Goal: Navigation & Orientation: Find specific page/section

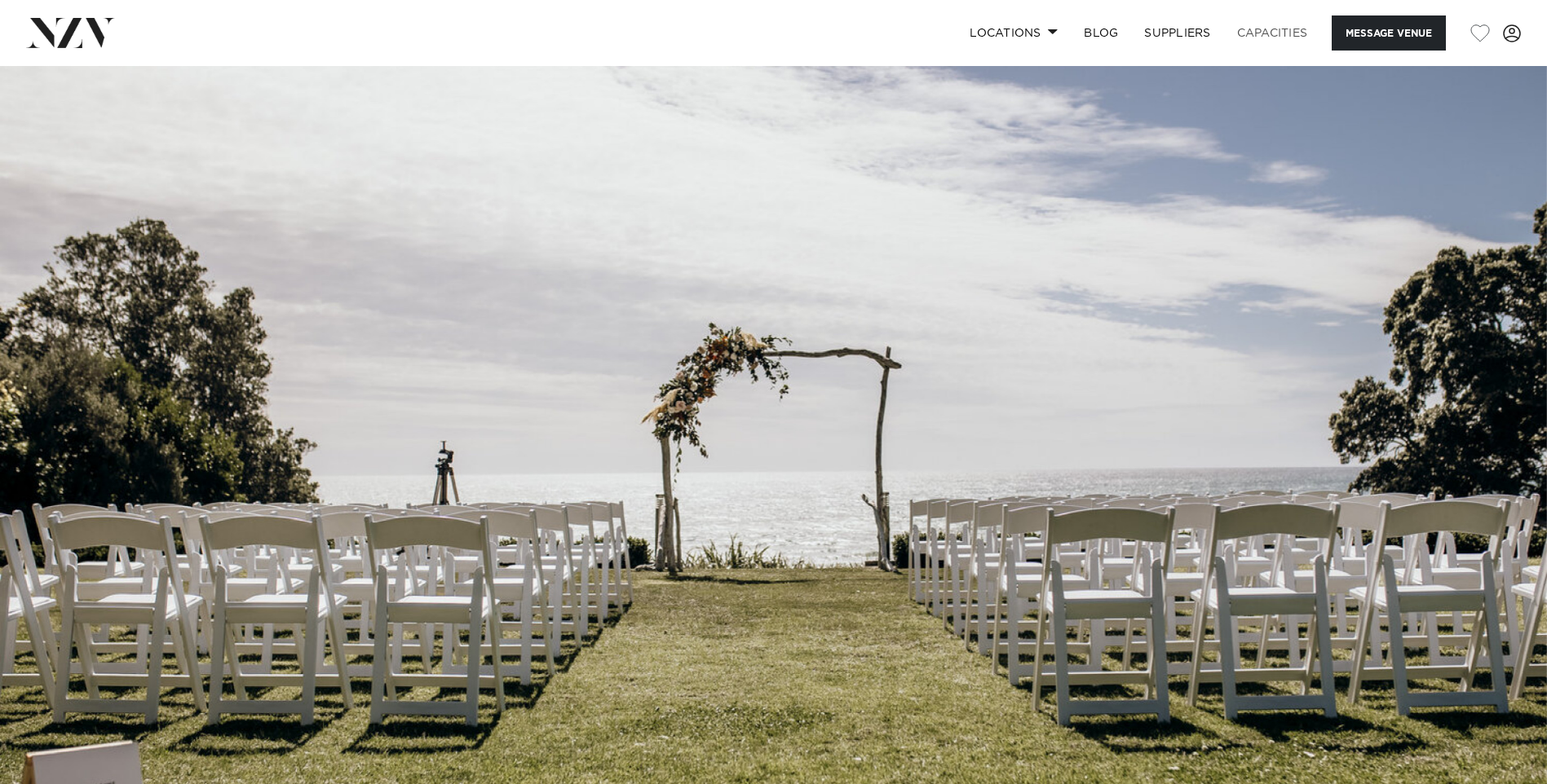
click at [1294, 29] on link "Capacities" at bounding box center [1272, 33] width 97 height 35
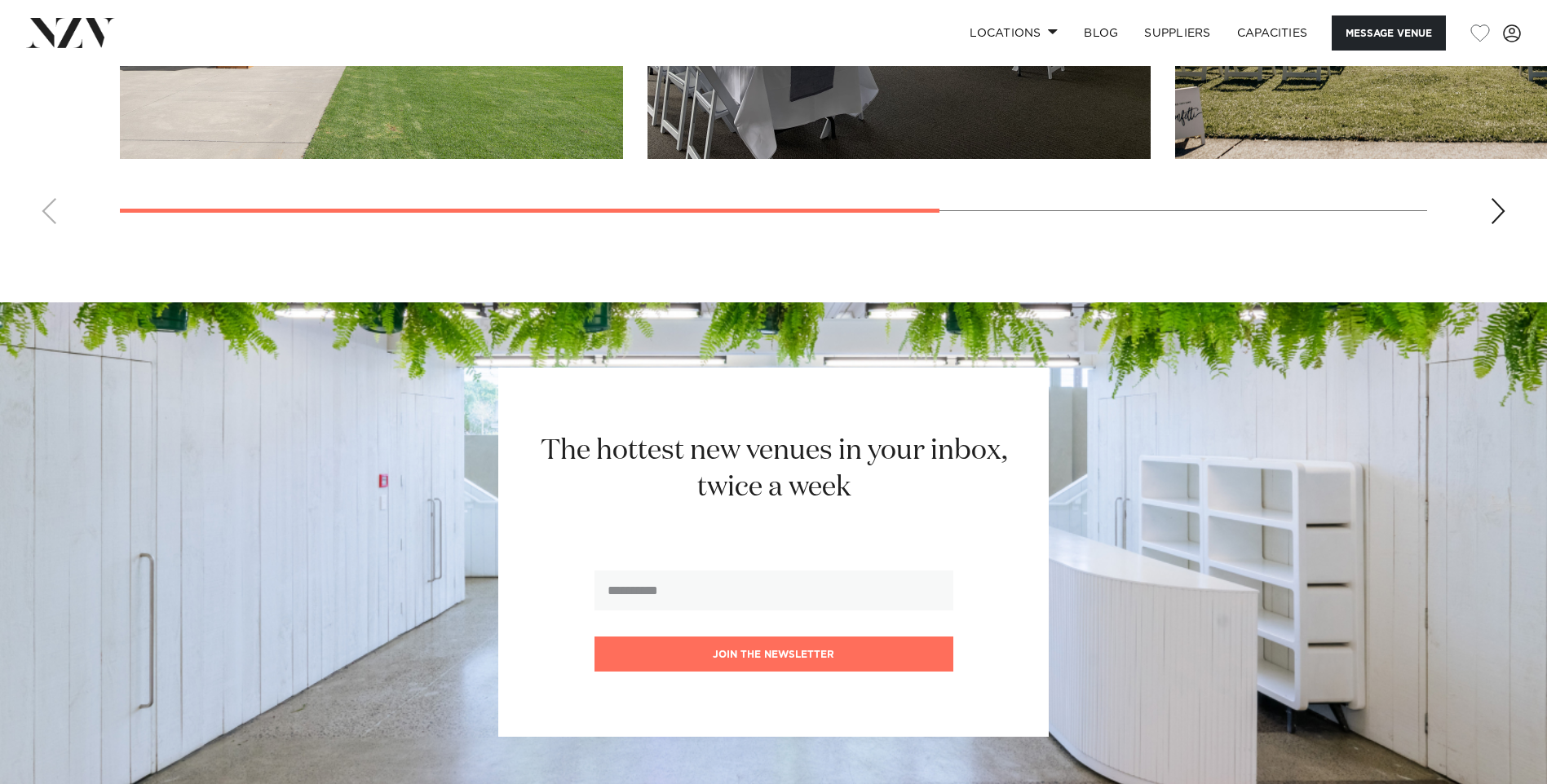
scroll to position [1549, 0]
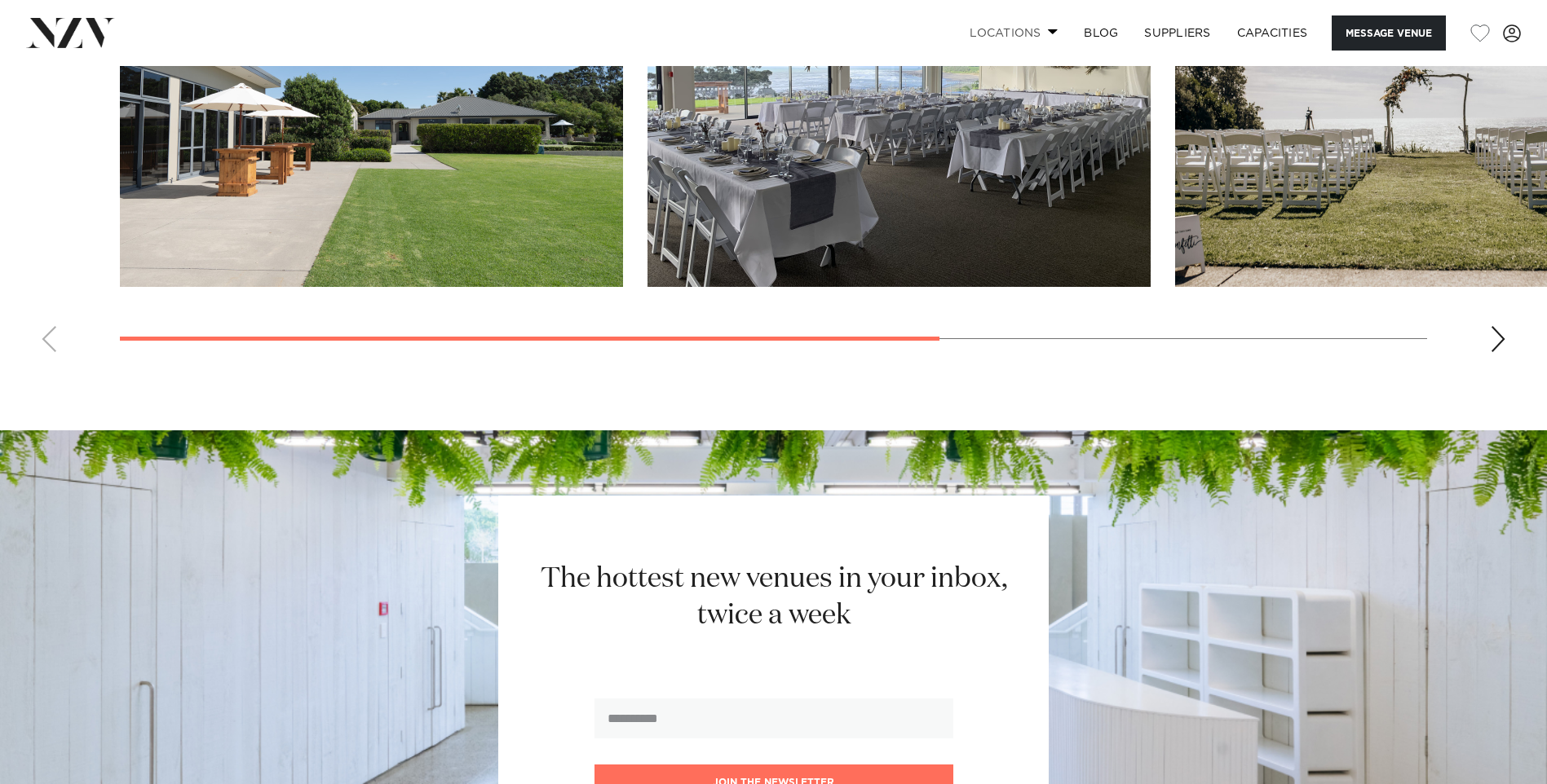
click at [1031, 38] on link "Locations" at bounding box center [1013, 33] width 115 height 35
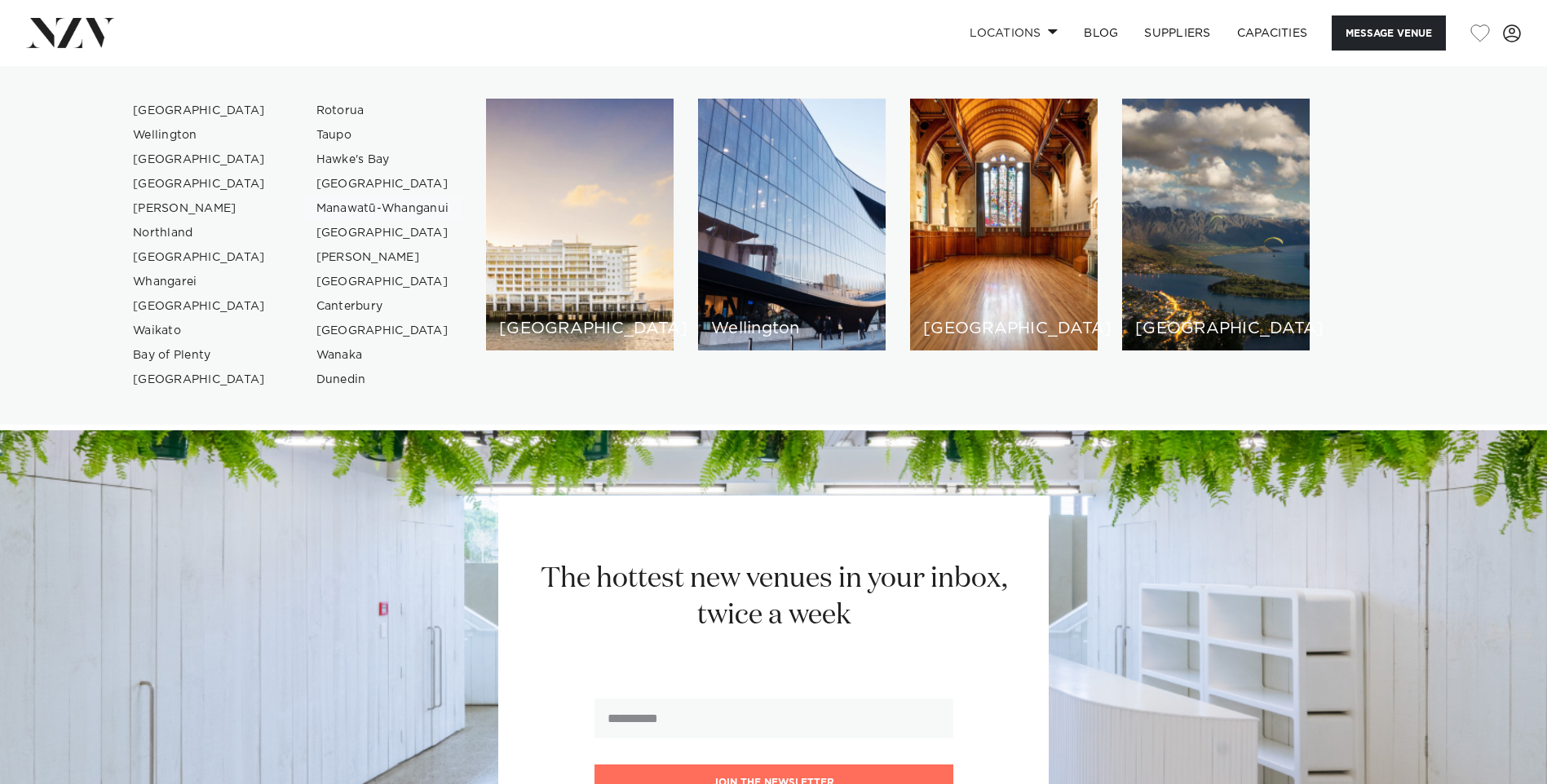
click at [364, 205] on link "Manawatū-Whanganui" at bounding box center [382, 208] width 159 height 24
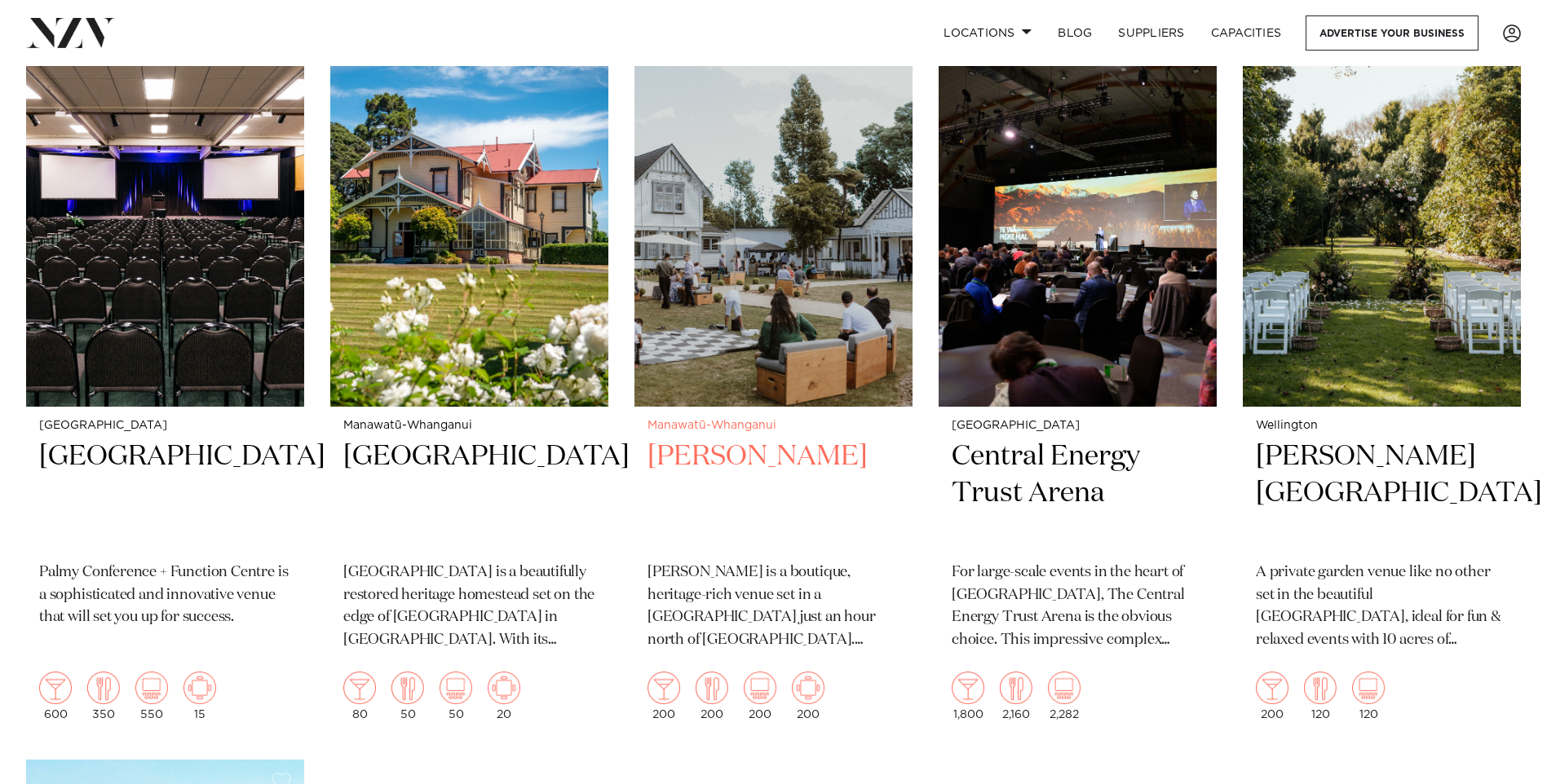
scroll to position [571, 0]
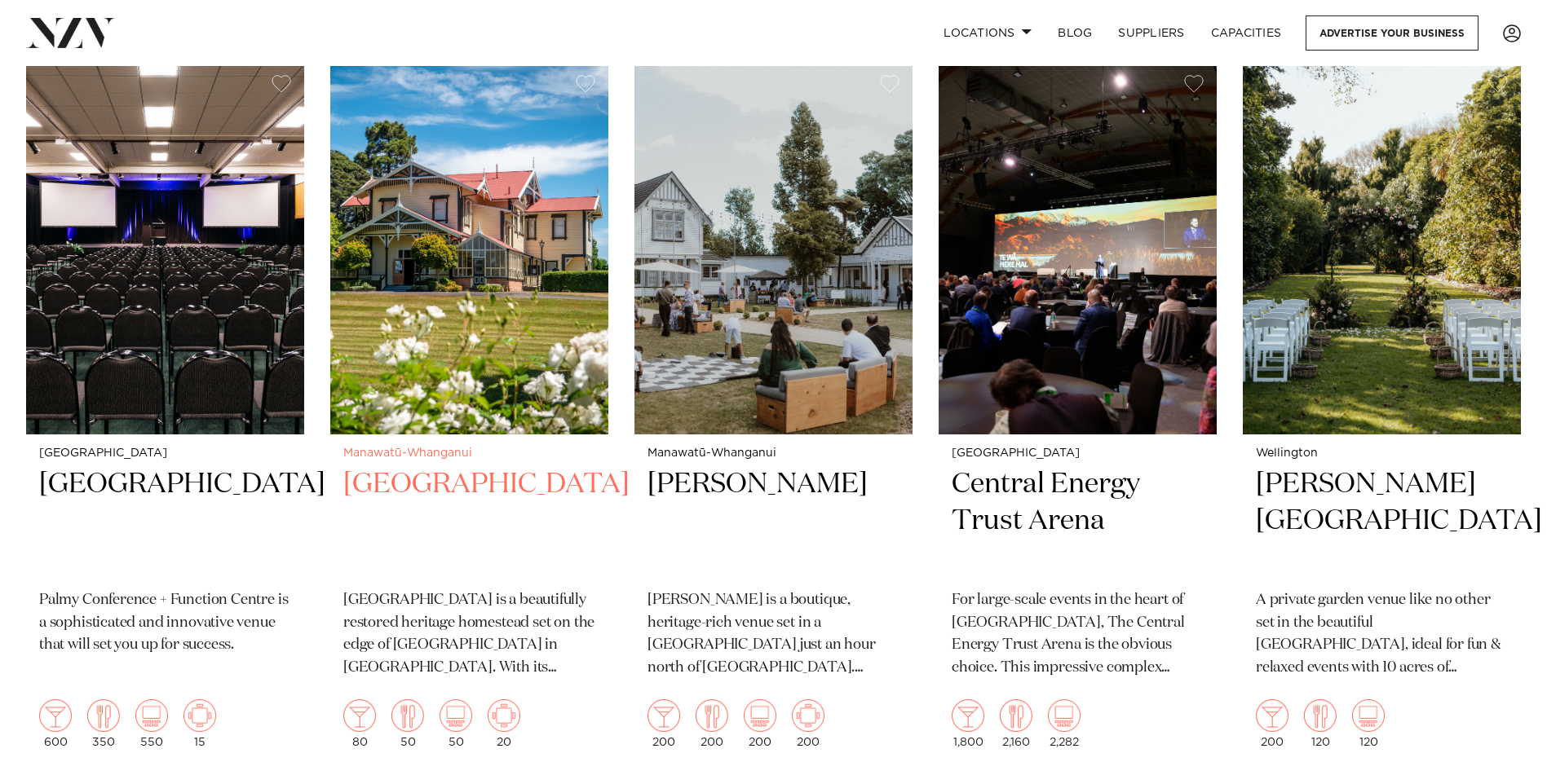
click at [502, 466] on h2 "[GEOGRAPHIC_DATA]" at bounding box center [469, 521] width 252 height 110
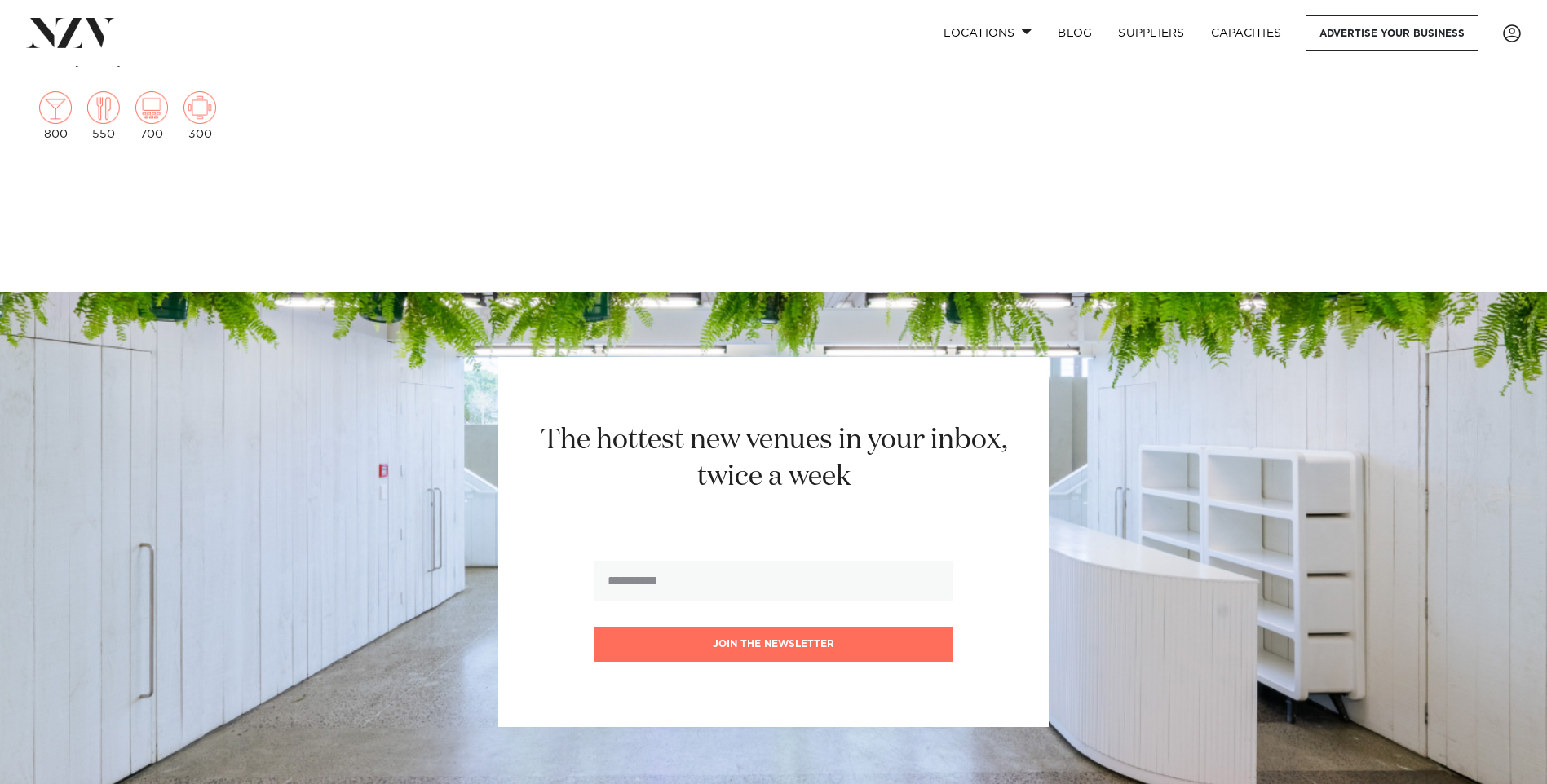
scroll to position [2120, 0]
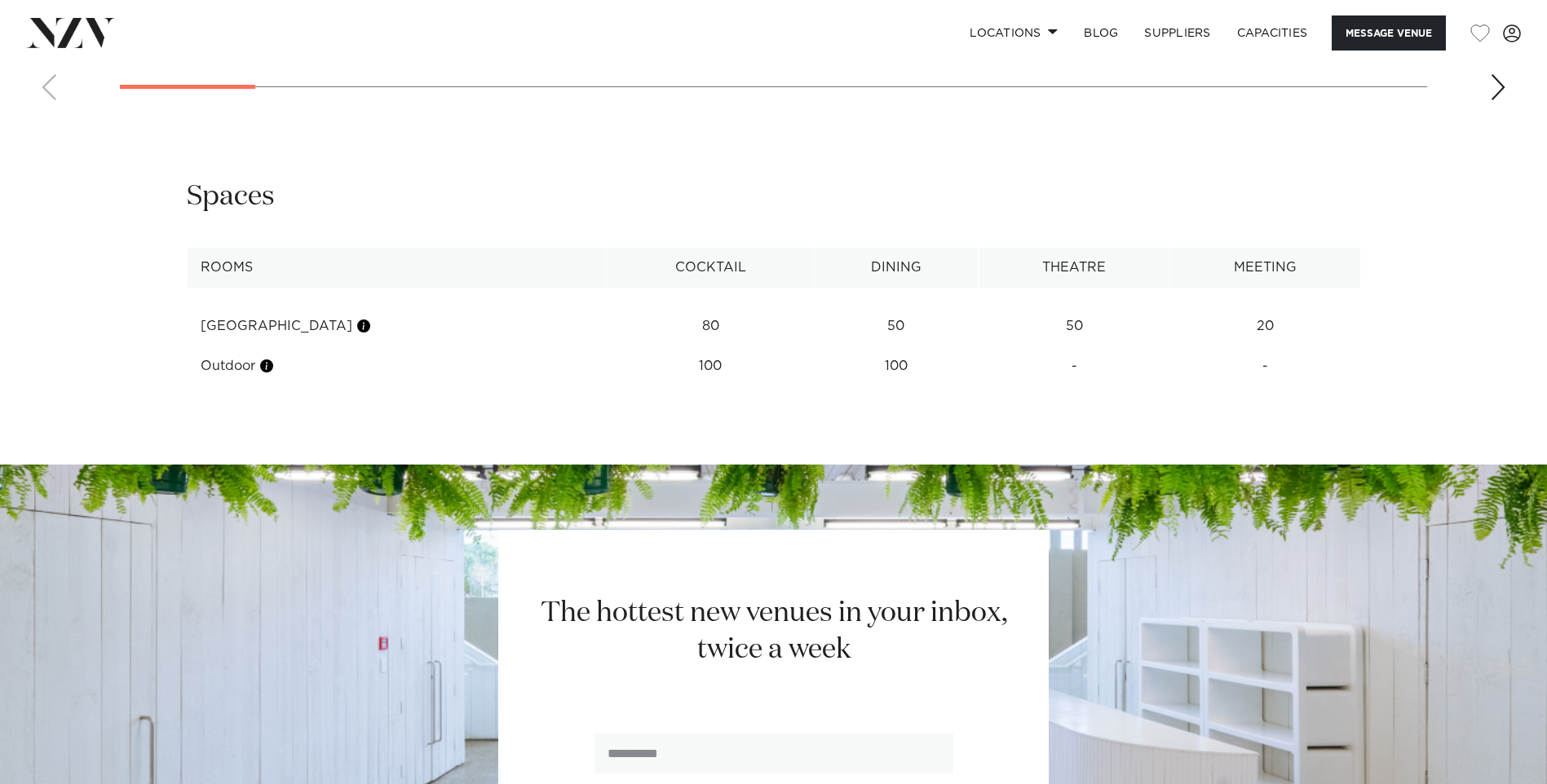
scroll to position [2445, 0]
